Goal: Task Accomplishment & Management: Manage account settings

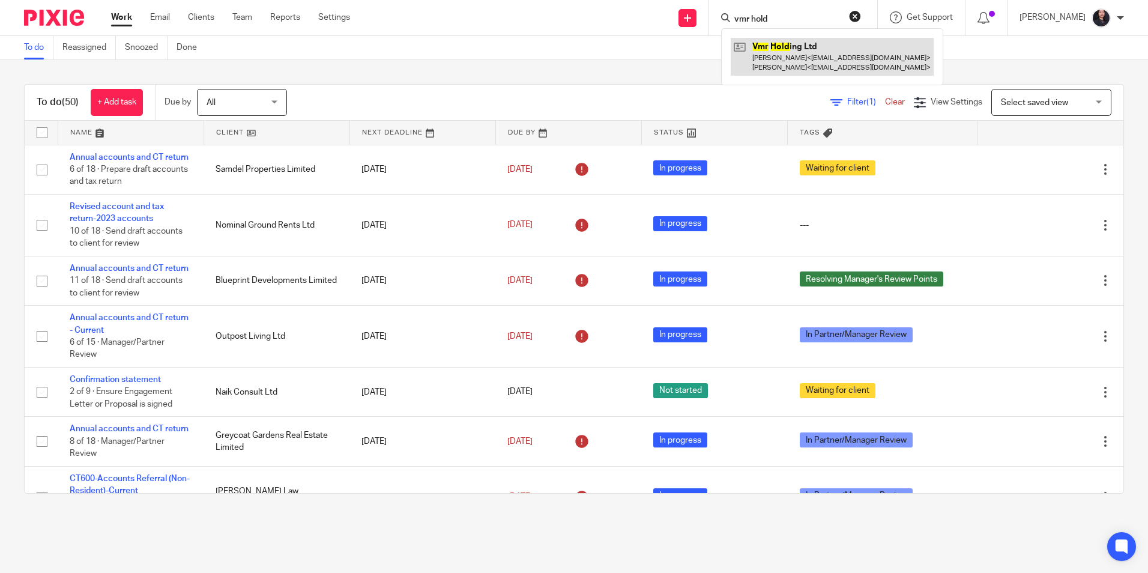
type input "vmr hold"
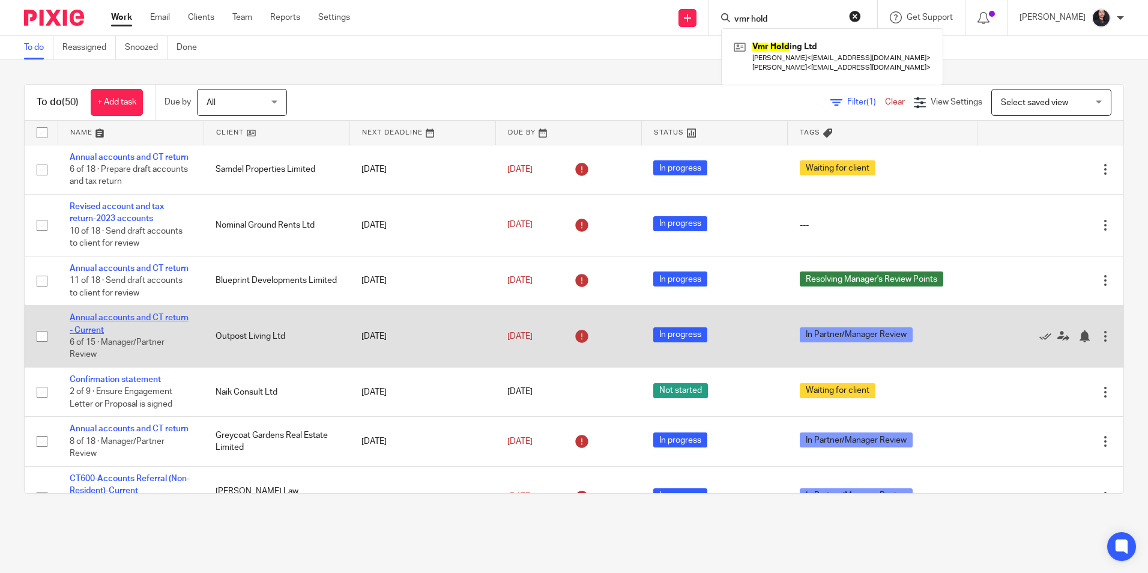
click at [138, 334] on link "Annual accounts and CT return - Current" at bounding box center [129, 323] width 119 height 20
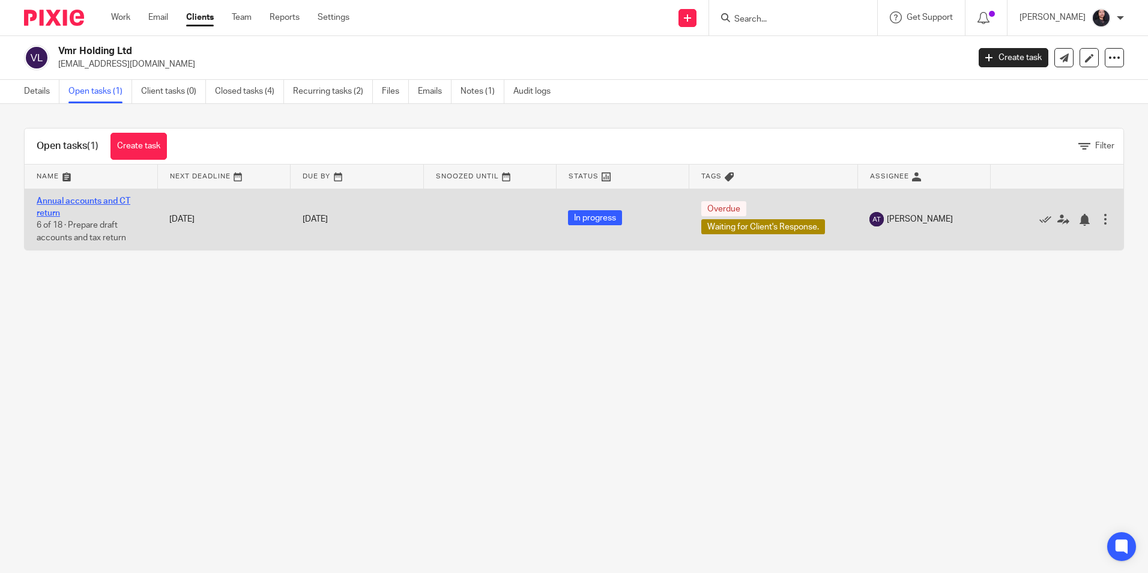
click at [94, 199] on link "Annual accounts and CT return" at bounding box center [84, 207] width 94 height 20
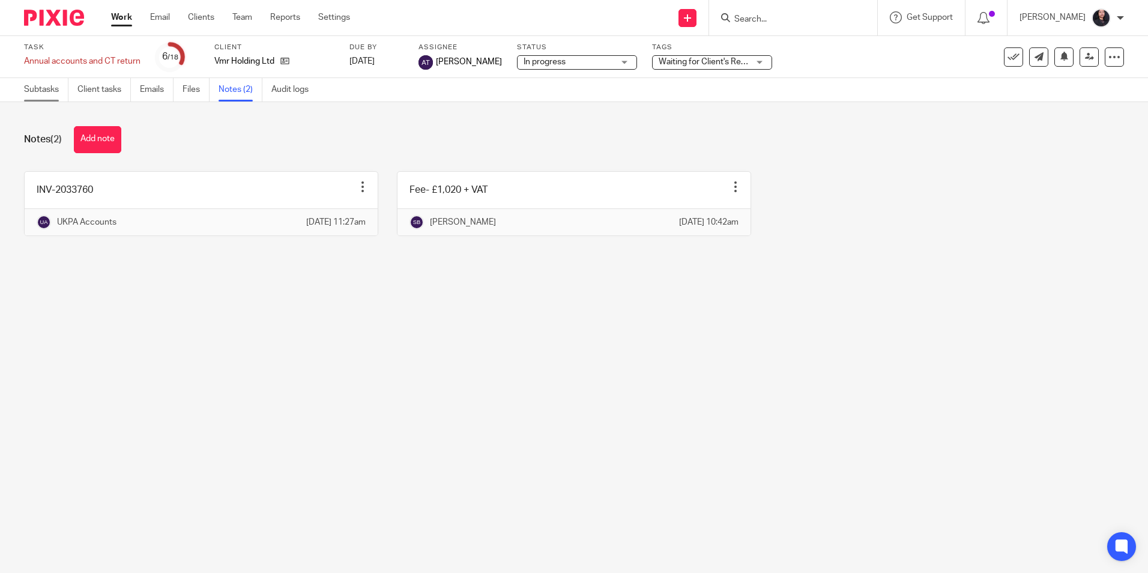
drag, startPoint x: 32, startPoint y: 92, endPoint x: 65, endPoint y: 106, distance: 35.8
click at [32, 92] on link "Subtasks" at bounding box center [46, 89] width 44 height 23
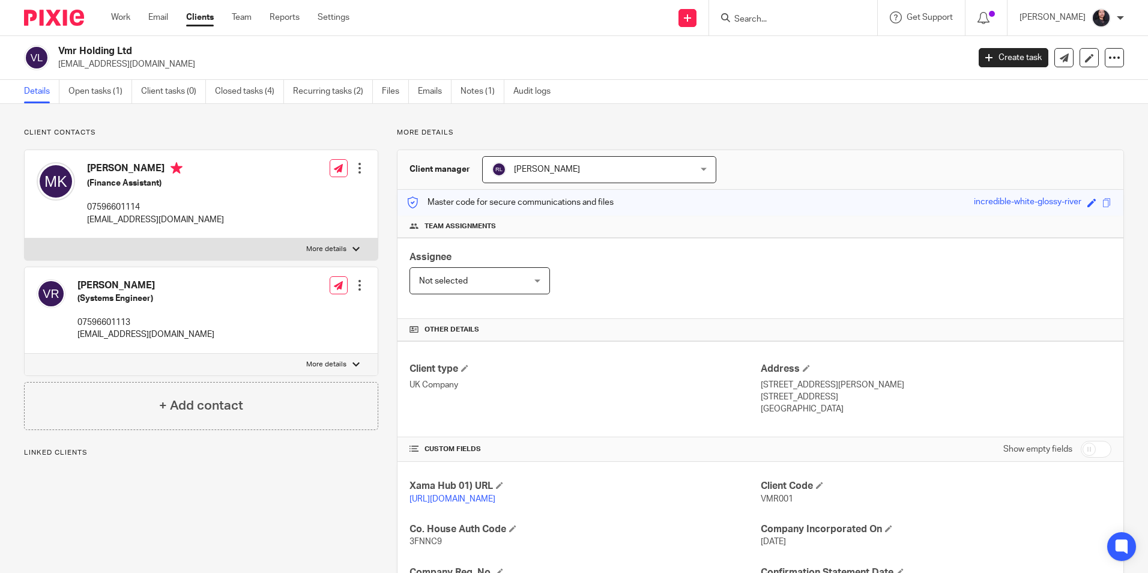
scroll to position [202, 0]
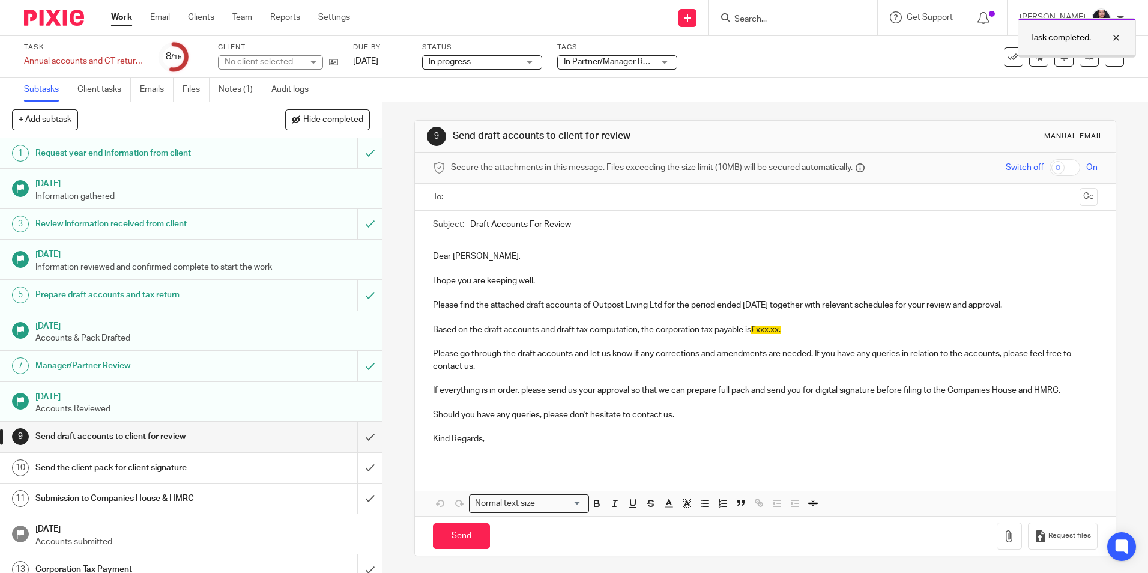
click at [1116, 39] on div at bounding box center [1107, 38] width 32 height 14
click at [1079, 54] on link at bounding box center [1088, 56] width 19 height 19
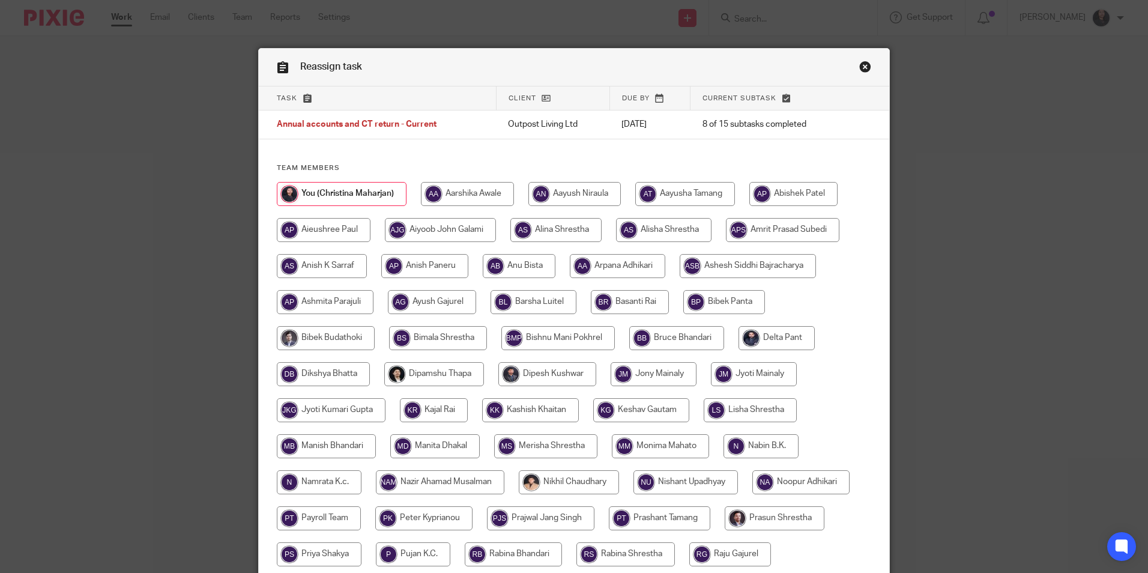
click at [465, 188] on input "radio" at bounding box center [467, 194] width 93 height 24
radio input "true"
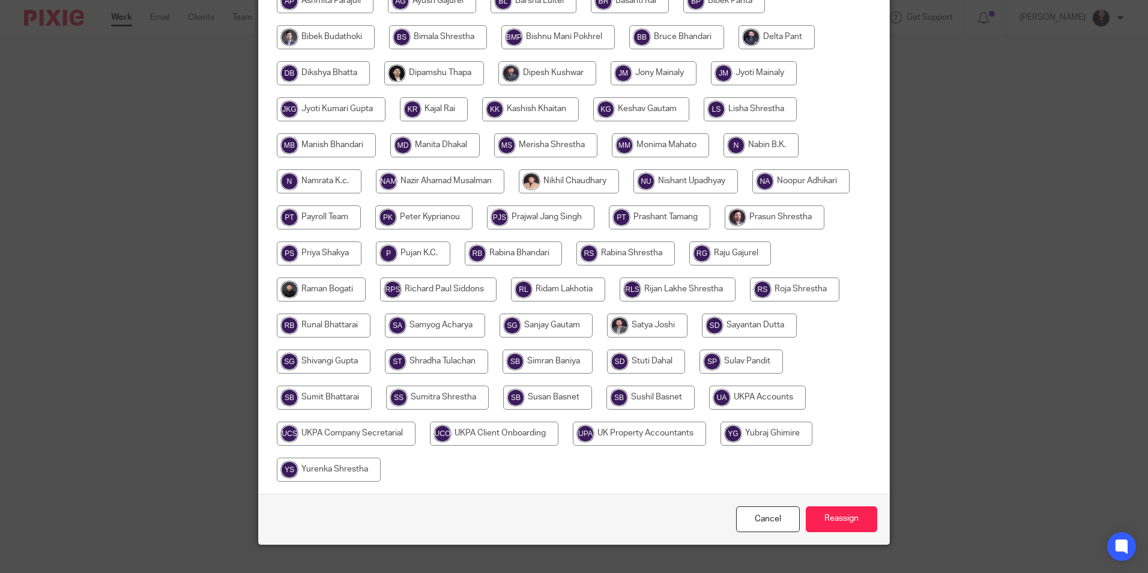
scroll to position [321, 0]
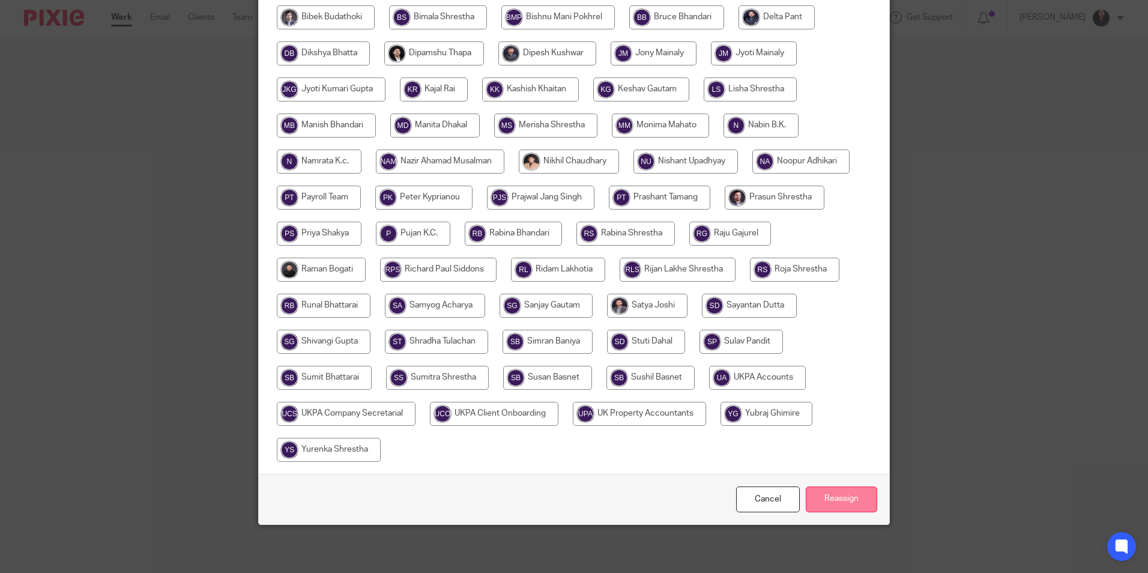
click at [818, 509] on input "Reassign" at bounding box center [841, 499] width 71 height 26
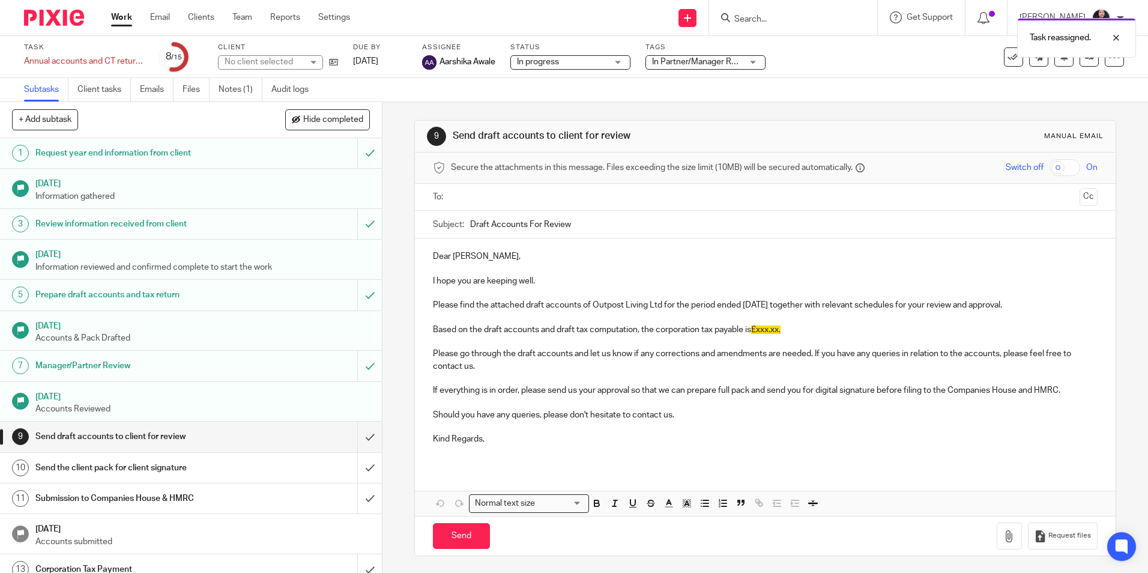
click at [62, 19] on img at bounding box center [54, 18] width 60 height 16
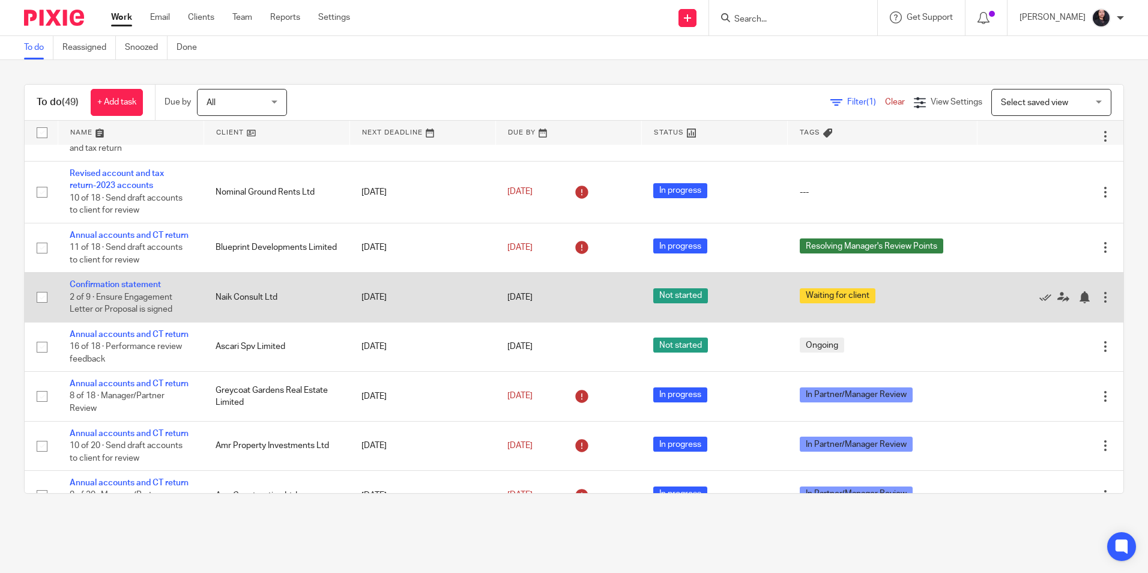
scroll to position [60, 0]
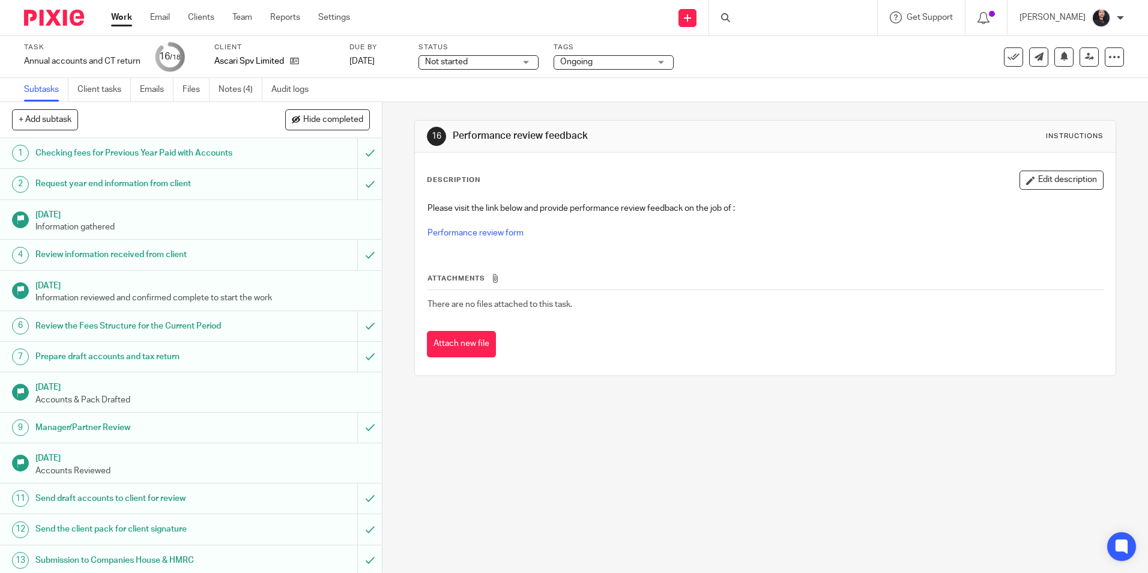
scroll to position [166, 0]
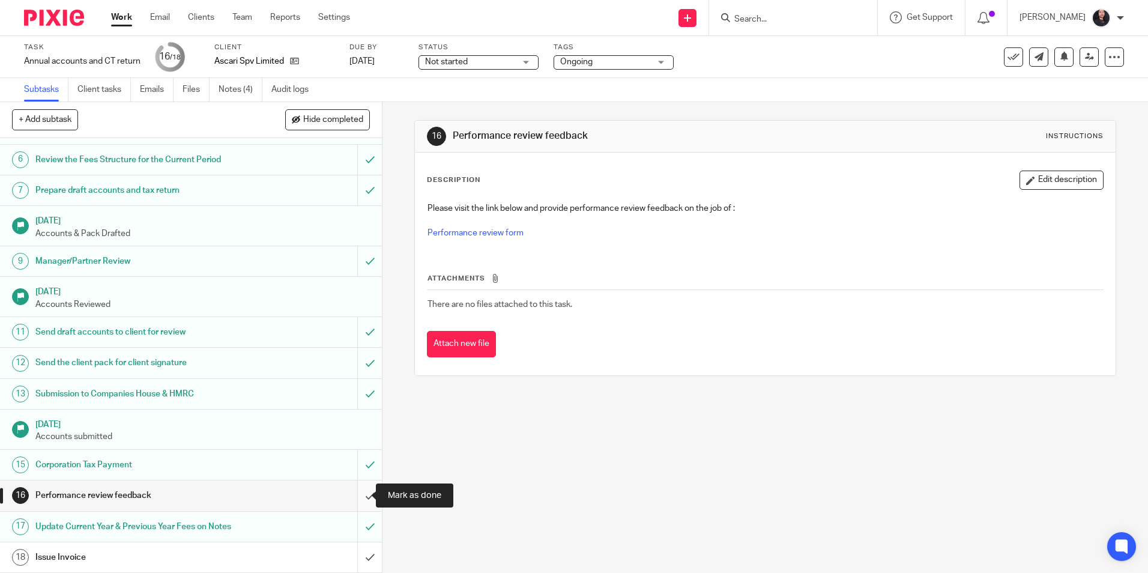
click at [356, 496] on input "submit" at bounding box center [191, 495] width 382 height 30
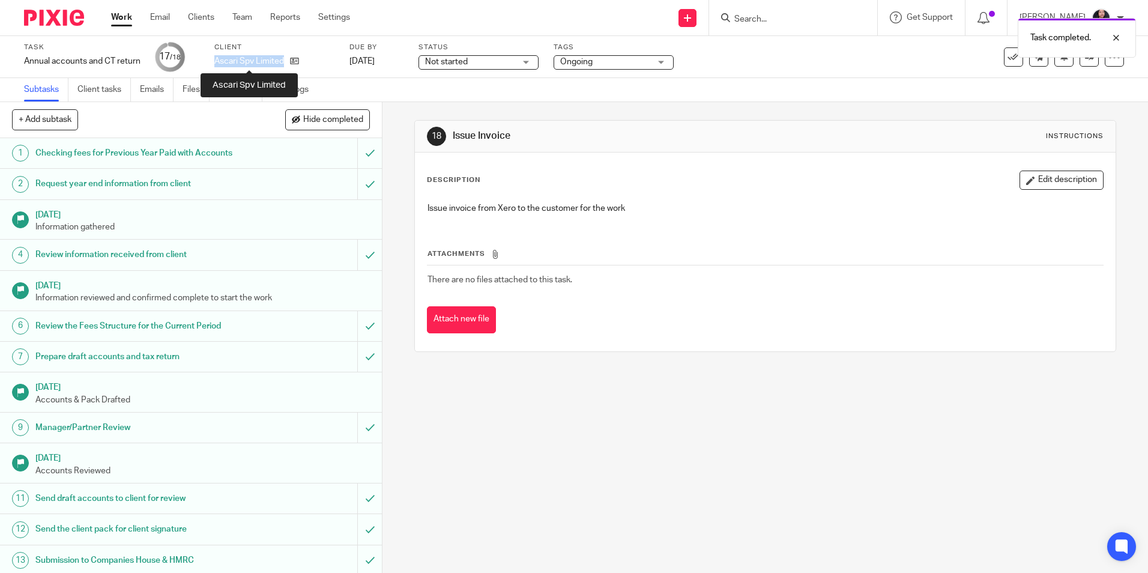
drag, startPoint x: 216, startPoint y: 61, endPoint x: 283, endPoint y: 61, distance: 67.2
click at [283, 61] on p "Ascari Spv Limited" at bounding box center [249, 61] width 70 height 12
copy p "Ascari Spv Limited"
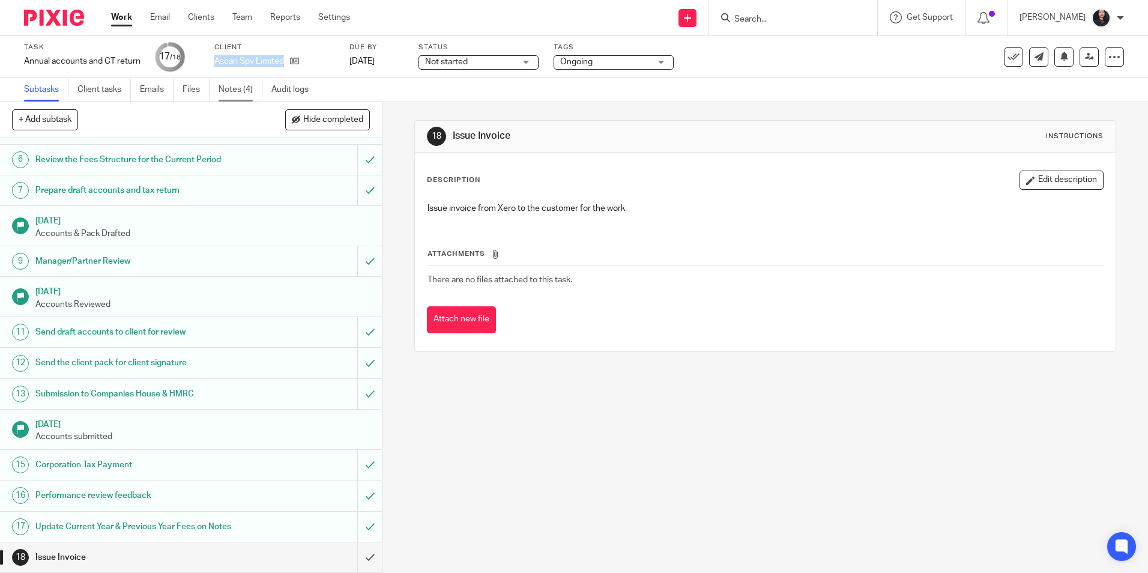
click at [240, 92] on link "Notes (4)" at bounding box center [241, 89] width 44 height 23
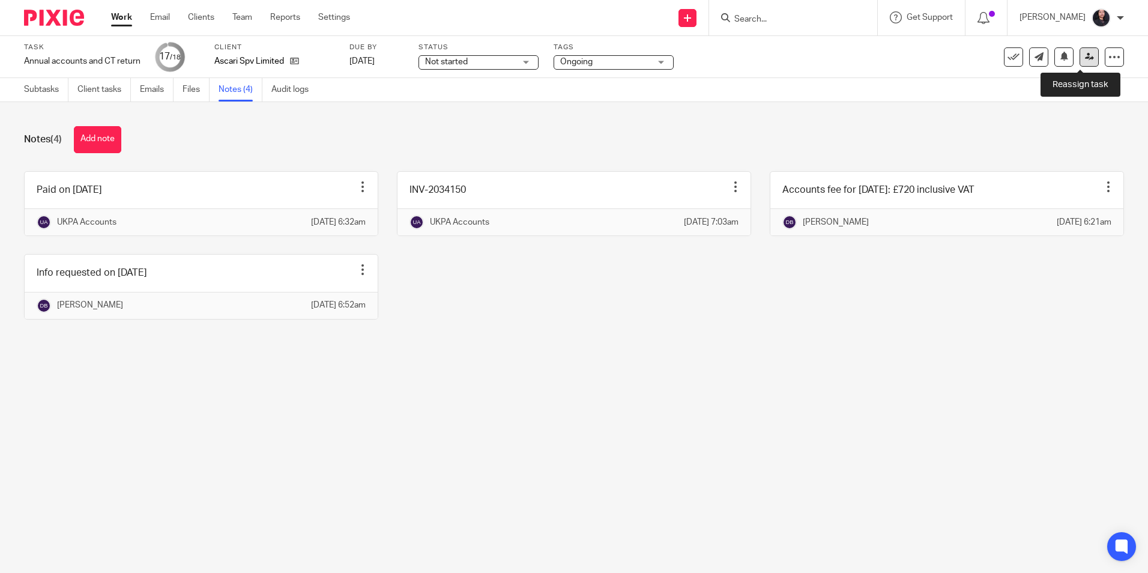
click at [1085, 61] on icon at bounding box center [1089, 56] width 9 height 9
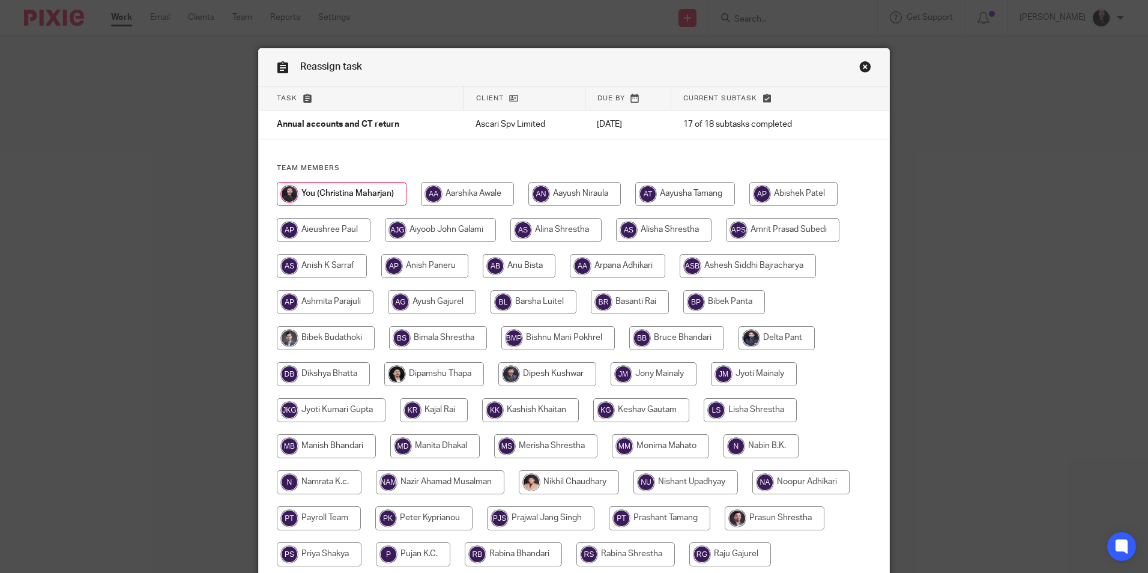
scroll to position [321, 0]
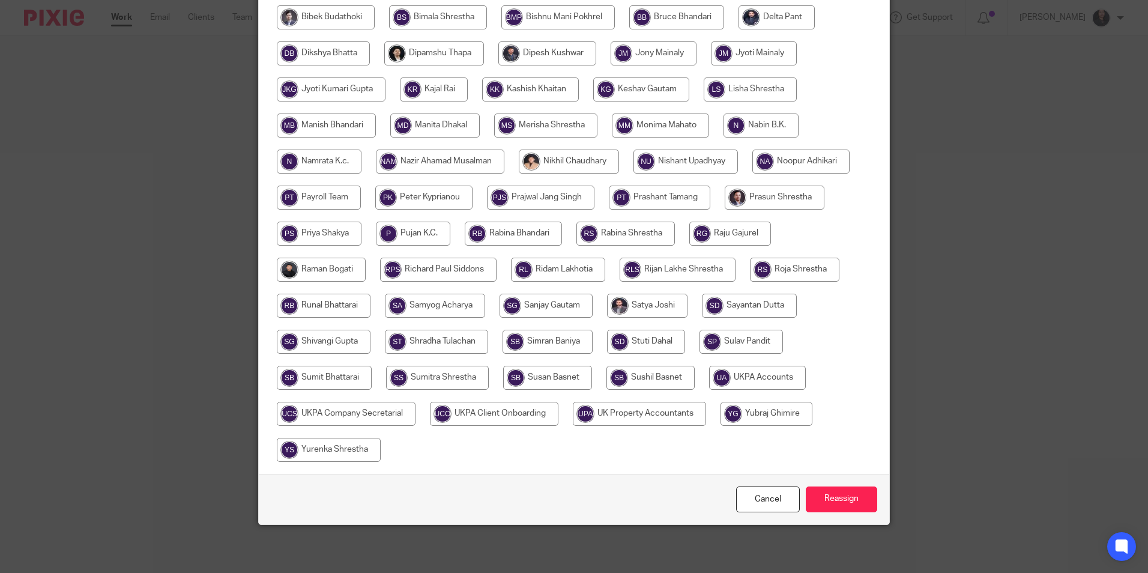
click at [737, 380] on input "radio" at bounding box center [757, 378] width 97 height 24
radio input "true"
click at [820, 493] on input "Reassign" at bounding box center [841, 499] width 71 height 26
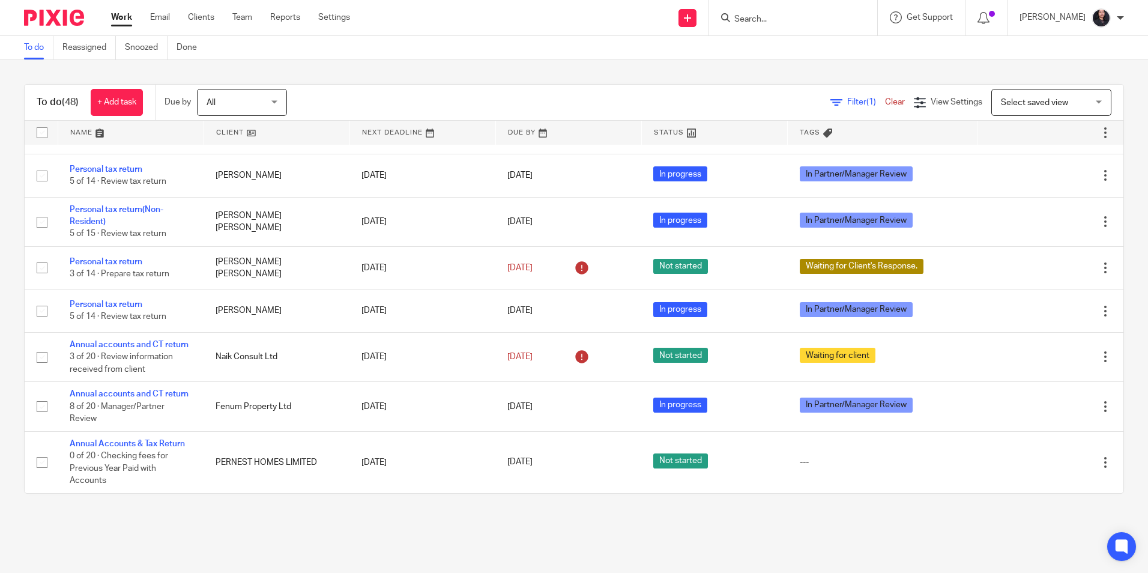
scroll to position [2124, 0]
